Goal: Task Accomplishment & Management: Complete application form

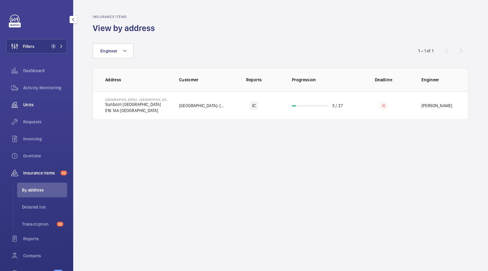
click at [32, 98] on div "Units" at bounding box center [36, 105] width 61 height 15
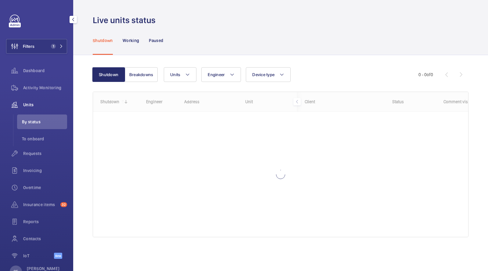
click at [46, 37] on div "Filters 1 Dashboard Activity Monitoring Units By status To onboard Requests Inv…" at bounding box center [36, 140] width 61 height 251
click at [50, 47] on span "1" at bounding box center [51, 46] width 7 height 5
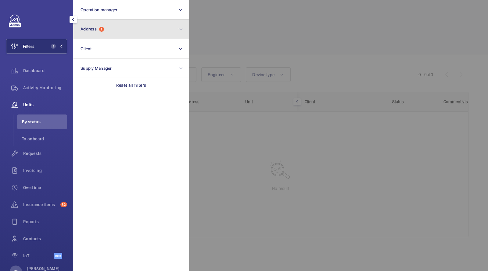
click at [98, 30] on span "Address 1" at bounding box center [91, 29] width 23 height 5
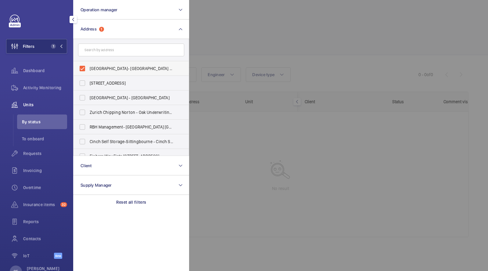
click at [97, 62] on label "[GEOGRAPHIC_DATA]- [GEOGRAPHIC_DATA] - [GEOGRAPHIC_DATA]" at bounding box center [126, 68] width 106 height 15
click at [88, 63] on input "[GEOGRAPHIC_DATA]- [GEOGRAPHIC_DATA] - [GEOGRAPHIC_DATA]" at bounding box center [82, 69] width 12 height 12
checkbox input "false"
click at [98, 52] on input "text" at bounding box center [131, 50] width 106 height 13
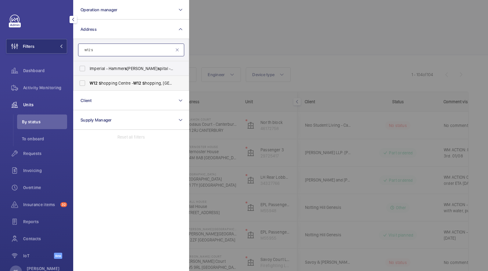
type input "w12 s"
click at [120, 86] on label "W12 S hopping Centre - [GEOGRAPHIC_DATA] 8PP" at bounding box center [126, 83] width 106 height 15
click at [88, 86] on input "W12 S hopping Centre - [GEOGRAPHIC_DATA] 8PP" at bounding box center [82, 83] width 12 height 12
checkbox input "true"
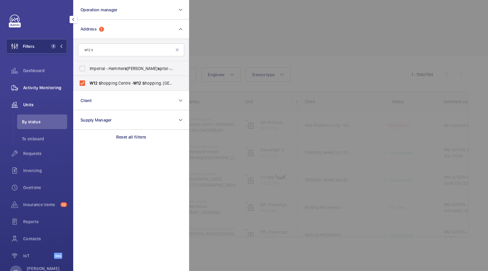
click at [53, 87] on span "Activity Monitoring" at bounding box center [45, 88] width 44 height 6
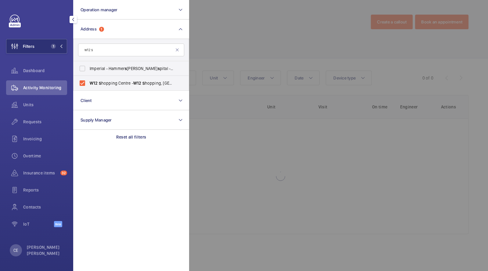
click at [313, 39] on div at bounding box center [433, 135] width 488 height 271
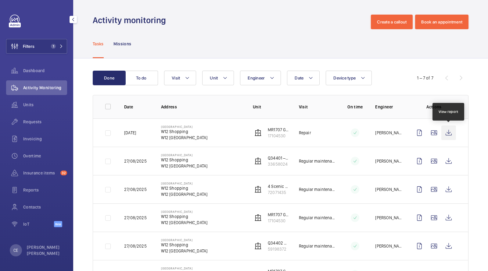
click at [445, 131] on wm-front-icon-button at bounding box center [448, 133] width 15 height 15
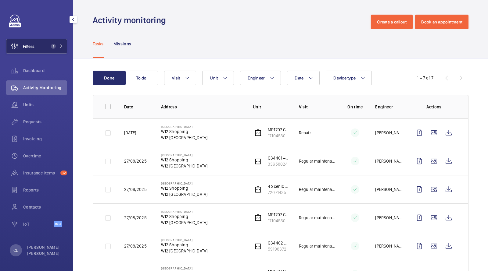
click at [43, 46] on button "Filters 1" at bounding box center [36, 46] width 61 height 15
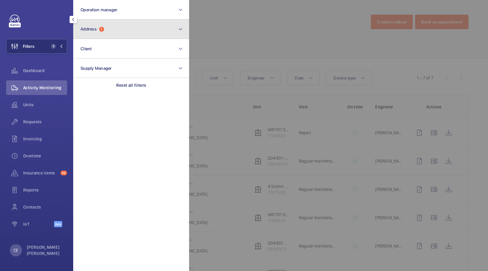
click at [98, 33] on button "Address 1" at bounding box center [131, 30] width 116 height 20
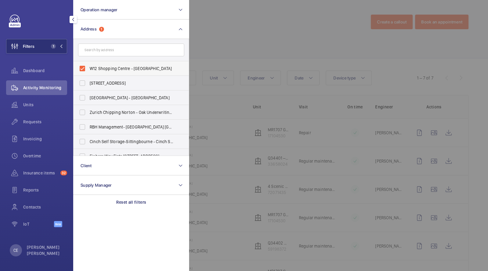
click at [110, 70] on span "W12 Shopping Centre - [GEOGRAPHIC_DATA]" at bounding box center [132, 69] width 84 height 6
click at [88, 70] on input "W12 Shopping Centre - [GEOGRAPHIC_DATA]" at bounding box center [82, 69] width 12 height 12
checkbox input "false"
click at [219, 33] on div at bounding box center [433, 135] width 488 height 271
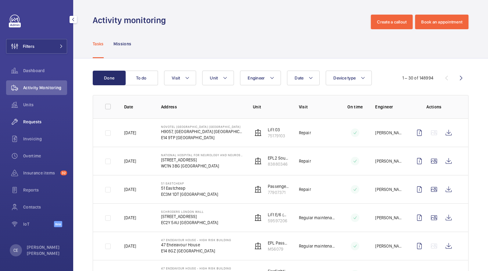
click at [36, 122] on span "Requests" at bounding box center [45, 122] width 44 height 6
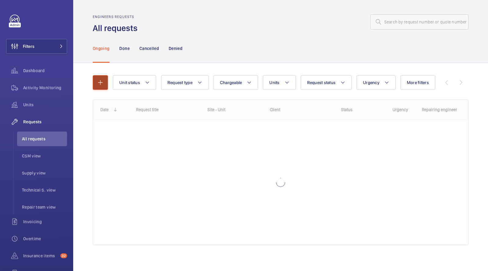
click at [93, 78] on button "button" at bounding box center [100, 82] width 15 height 15
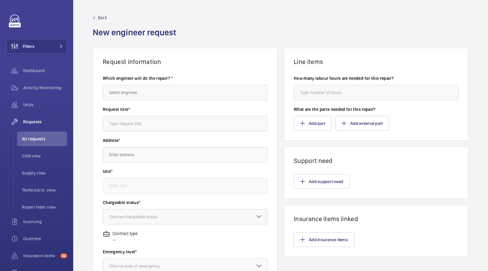
click at [128, 82] on wm-front-autocomplete-dropdown-select "Which engineer will do the repair? *" at bounding box center [185, 87] width 165 height 25
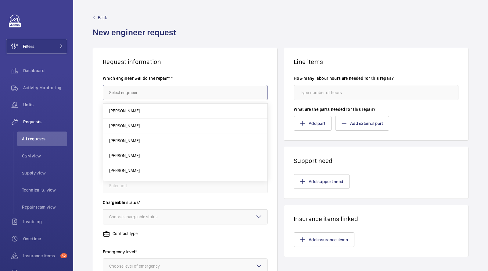
click at [124, 90] on input "text" at bounding box center [185, 92] width 165 height 15
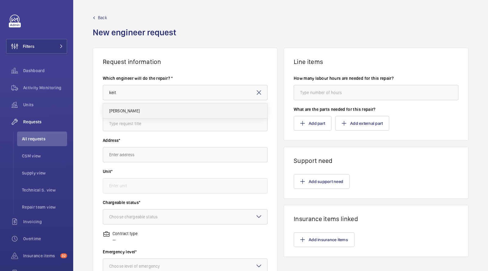
click at [130, 115] on mat-option "[PERSON_NAME]" at bounding box center [185, 111] width 164 height 15
type input "[PERSON_NAME]"
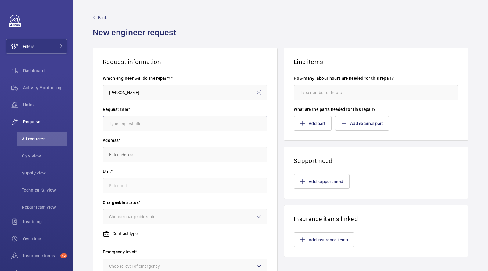
click at [125, 121] on input "text" at bounding box center [185, 123] width 165 height 15
type input "Contactor Quote"
click at [127, 157] on input "text" at bounding box center [185, 154] width 165 height 15
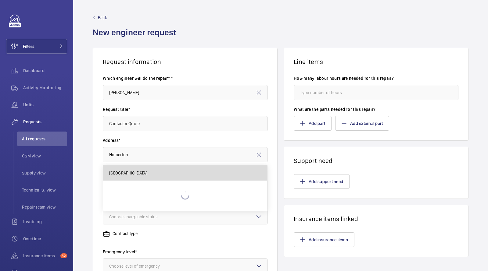
click at [129, 173] on span "[GEOGRAPHIC_DATA]" at bounding box center [128, 173] width 38 height 6
type input "[GEOGRAPHIC_DATA]"
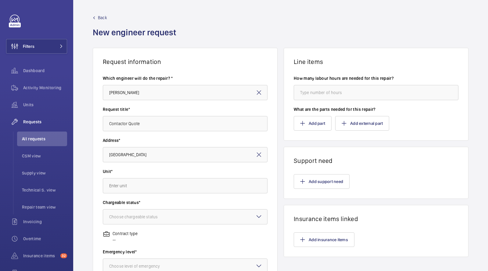
click at [127, 178] on wm-front-autocomplete-dropdown-select "Unit*" at bounding box center [185, 181] width 165 height 25
click at [125, 182] on input "text" at bounding box center [185, 185] width 165 height 15
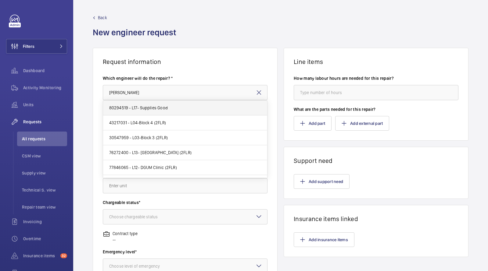
click at [143, 107] on span "80294519 - L17- Supplies Good" at bounding box center [138, 108] width 59 height 6
type input "80294519 - L17- Supplies Good"
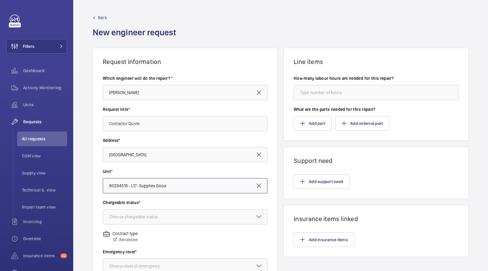
click at [147, 219] on div "Choose chargeable status" at bounding box center [141, 217] width 64 height 6
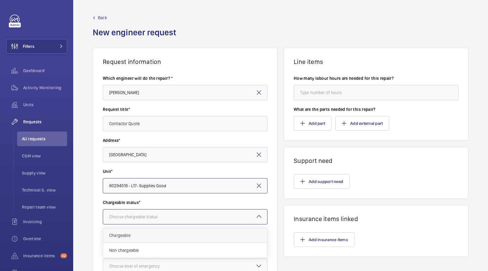
click at [132, 238] on span "Chargeable" at bounding box center [185, 236] width 152 height 6
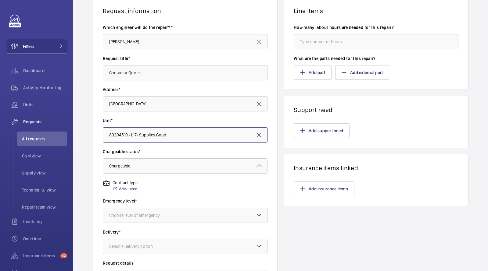
scroll to position [121, 0]
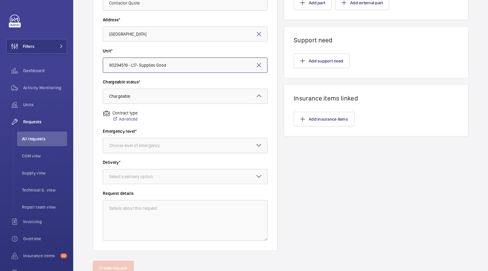
click at [133, 146] on div "Choose level of emergency" at bounding box center [142, 146] width 66 height 6
click at [122, 192] on span "Urgent" at bounding box center [185, 194] width 152 height 6
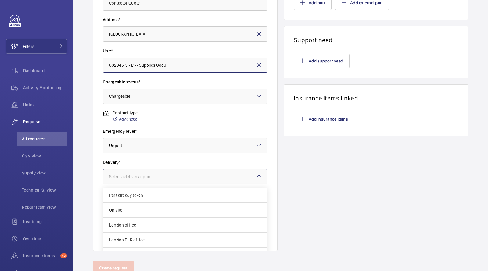
click at [135, 179] on div "Select a delivery option" at bounding box center [138, 177] width 59 height 6
click at [125, 220] on div "London office" at bounding box center [185, 225] width 164 height 15
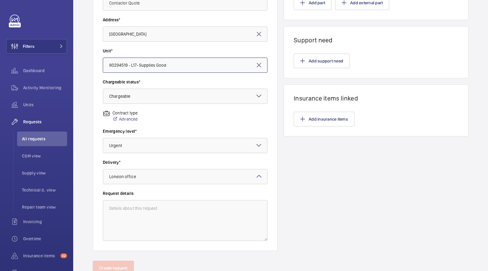
scroll to position [0, 0]
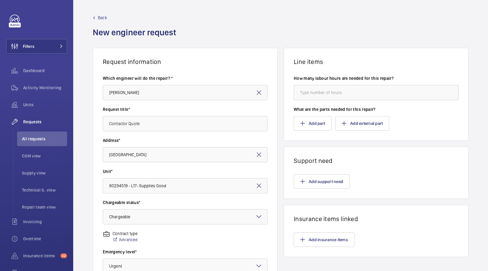
click at [316, 134] on wm-front-card-body "How many labour hours are needed for this repair? What are the parts needed for…" at bounding box center [376, 103] width 184 height 75
click at [314, 130] on button "Add part" at bounding box center [313, 123] width 38 height 15
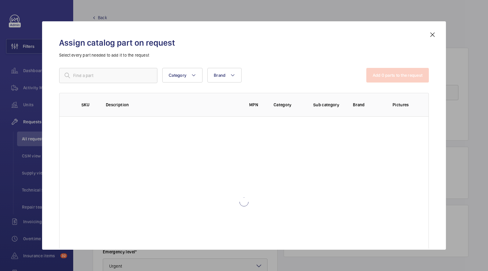
click at [132, 67] on div "Assign catalog part on request Select every part needed to add it to the reques…" at bounding box center [244, 140] width 384 height 219
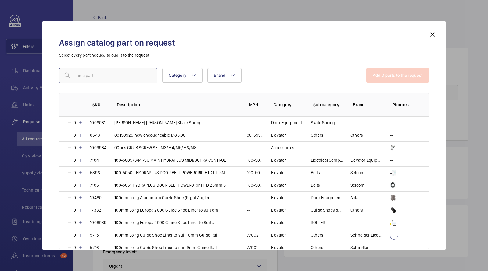
click at [130, 69] on input "text" at bounding box center [108, 75] width 98 height 15
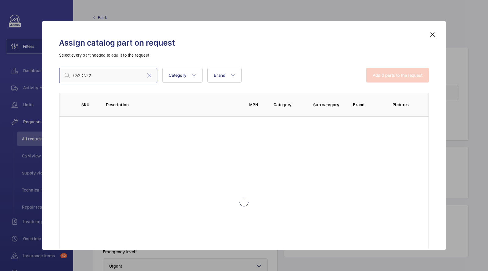
drag, startPoint x: 101, startPoint y: 75, endPoint x: 16, endPoint y: 70, distance: 85.2
click at [18, 71] on div "Assign catalog part on request Select every part needed to add it to the reques…" at bounding box center [244, 135] width 488 height 271
type input "CA2DN22"
